Goal: Task Accomplishment & Management: Manage account settings

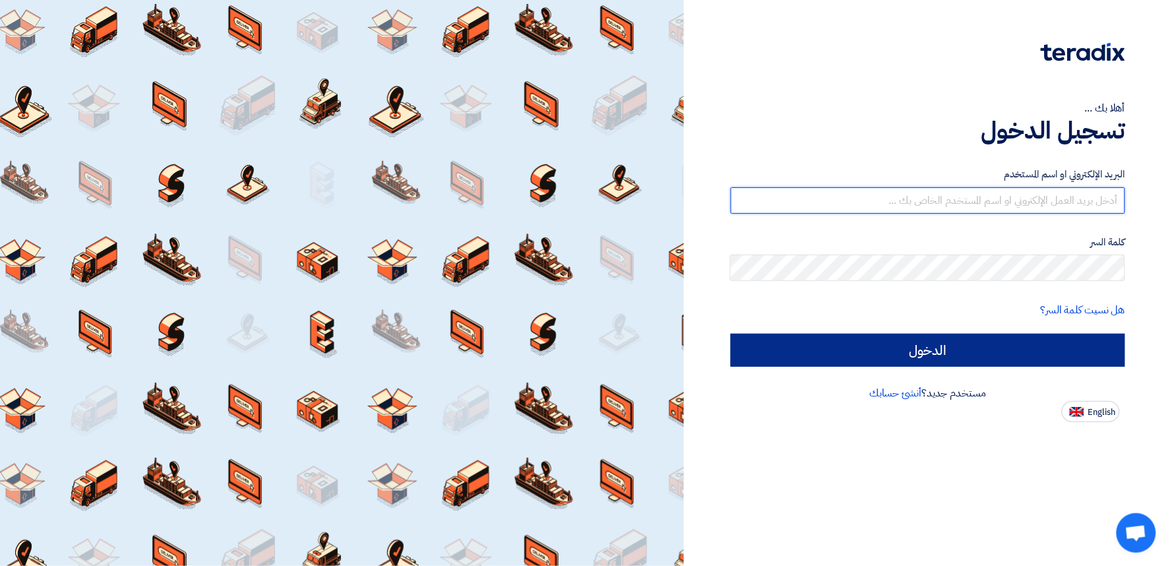
type input "[EMAIL_ADDRESS][DOMAIN_NAME]"
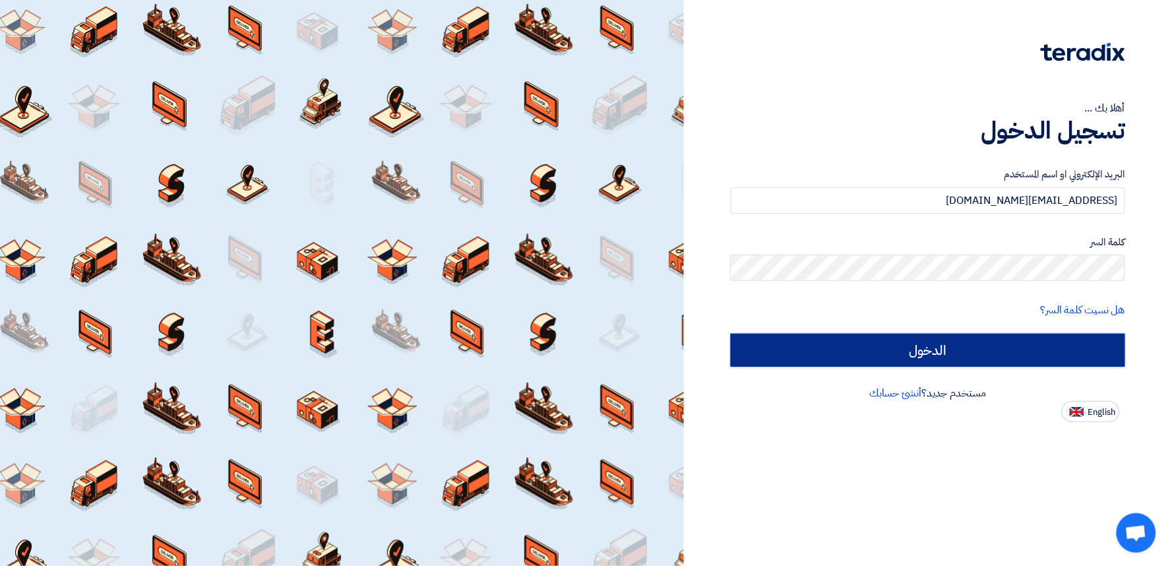
click at [811, 358] on input "الدخول" at bounding box center [928, 350] width 394 height 33
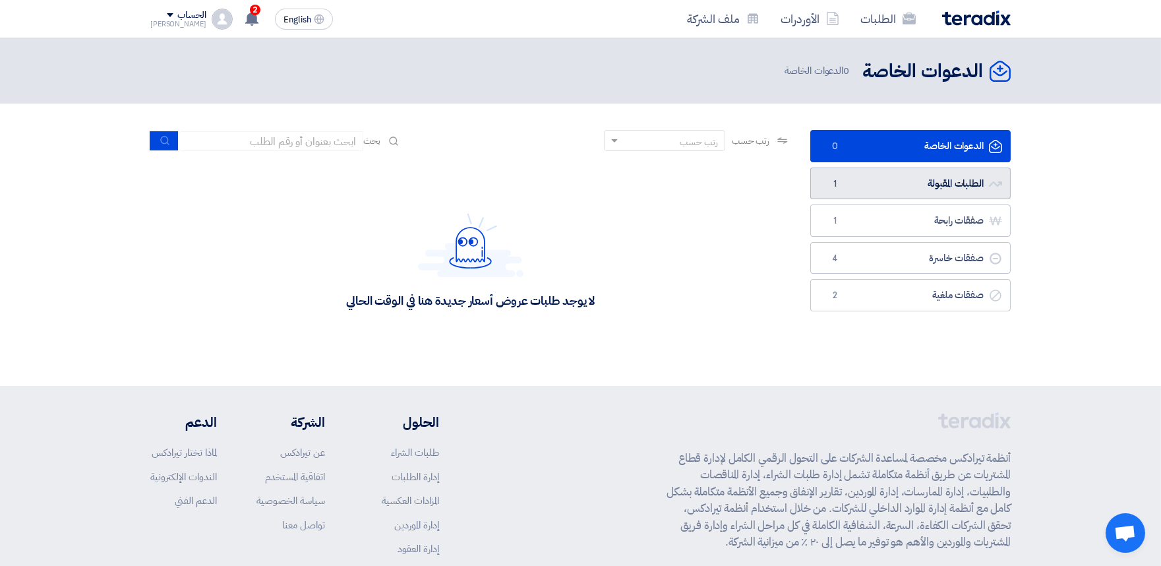
click at [933, 171] on link "الطلبات المقبولة الطلبات المقبولة 1" at bounding box center [911, 184] width 200 height 32
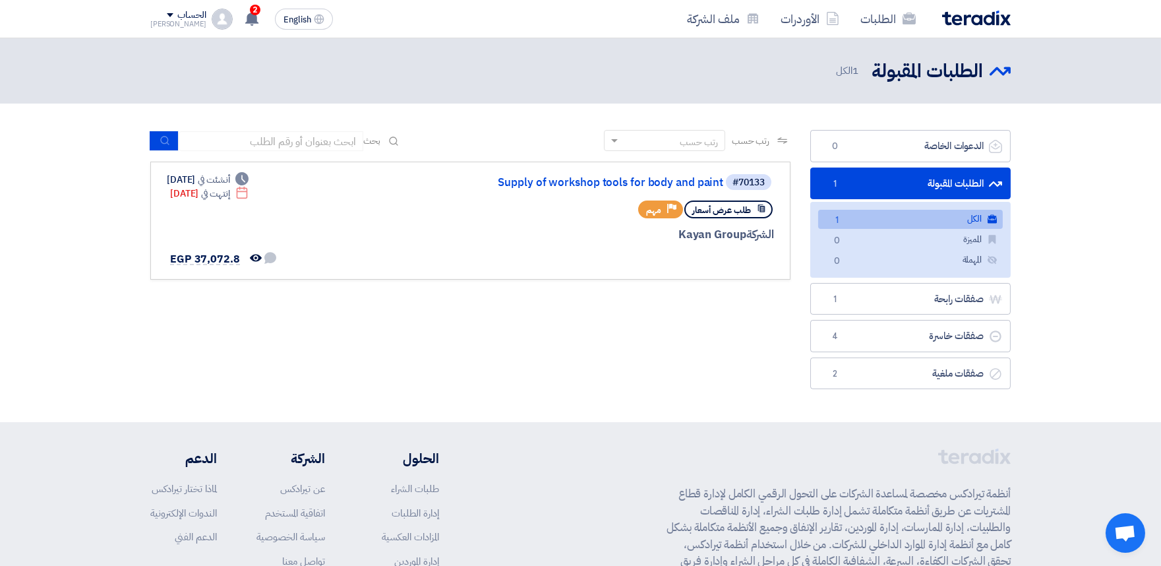
click at [867, 181] on link "الطلبات المقبولة الطلبات المقبولة 1" at bounding box center [911, 184] width 200 height 32
click at [841, 326] on link "صفقات خاسرة صفقات خاسرة 4" at bounding box center [911, 336] width 200 height 32
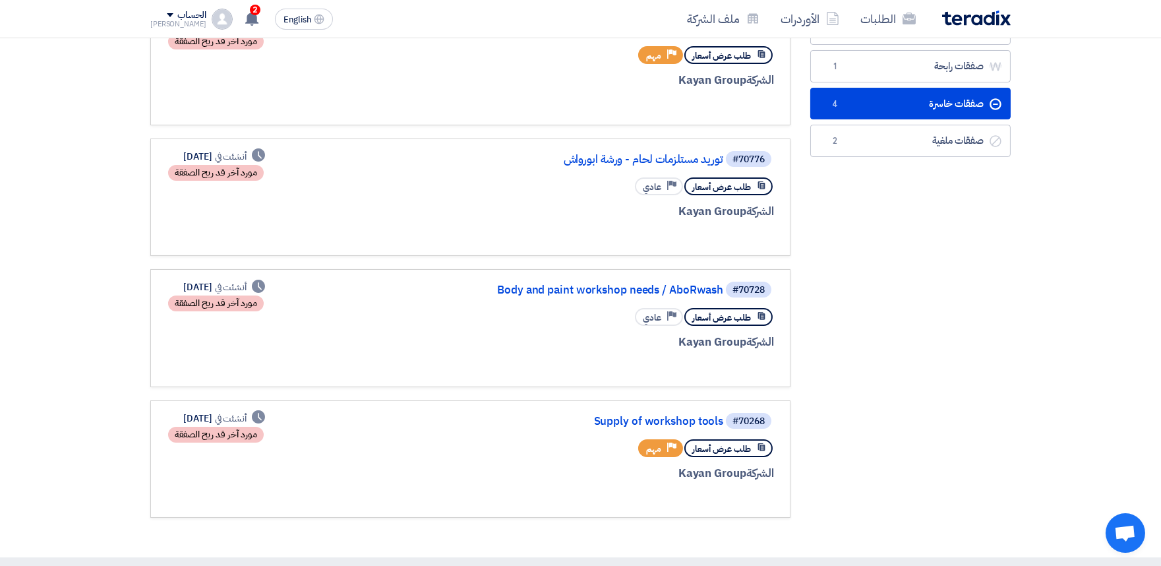
scroll to position [381, 0]
